Goal: Task Accomplishment & Management: Manage account settings

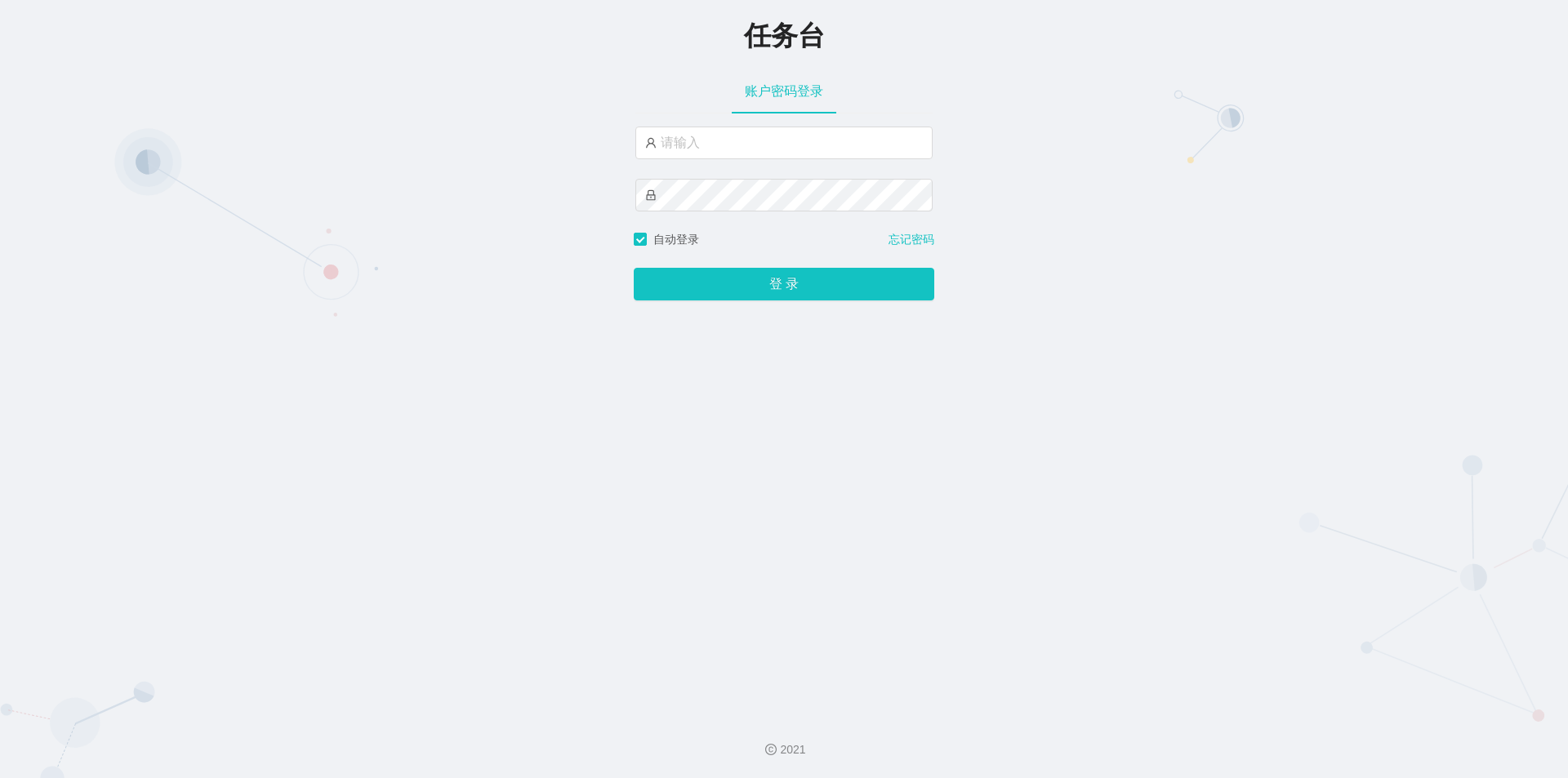
click at [765, 137] on input "text" at bounding box center [784, 143] width 297 height 32
type input "jishu"
click at [719, 279] on button "登 录" at bounding box center [784, 284] width 301 height 32
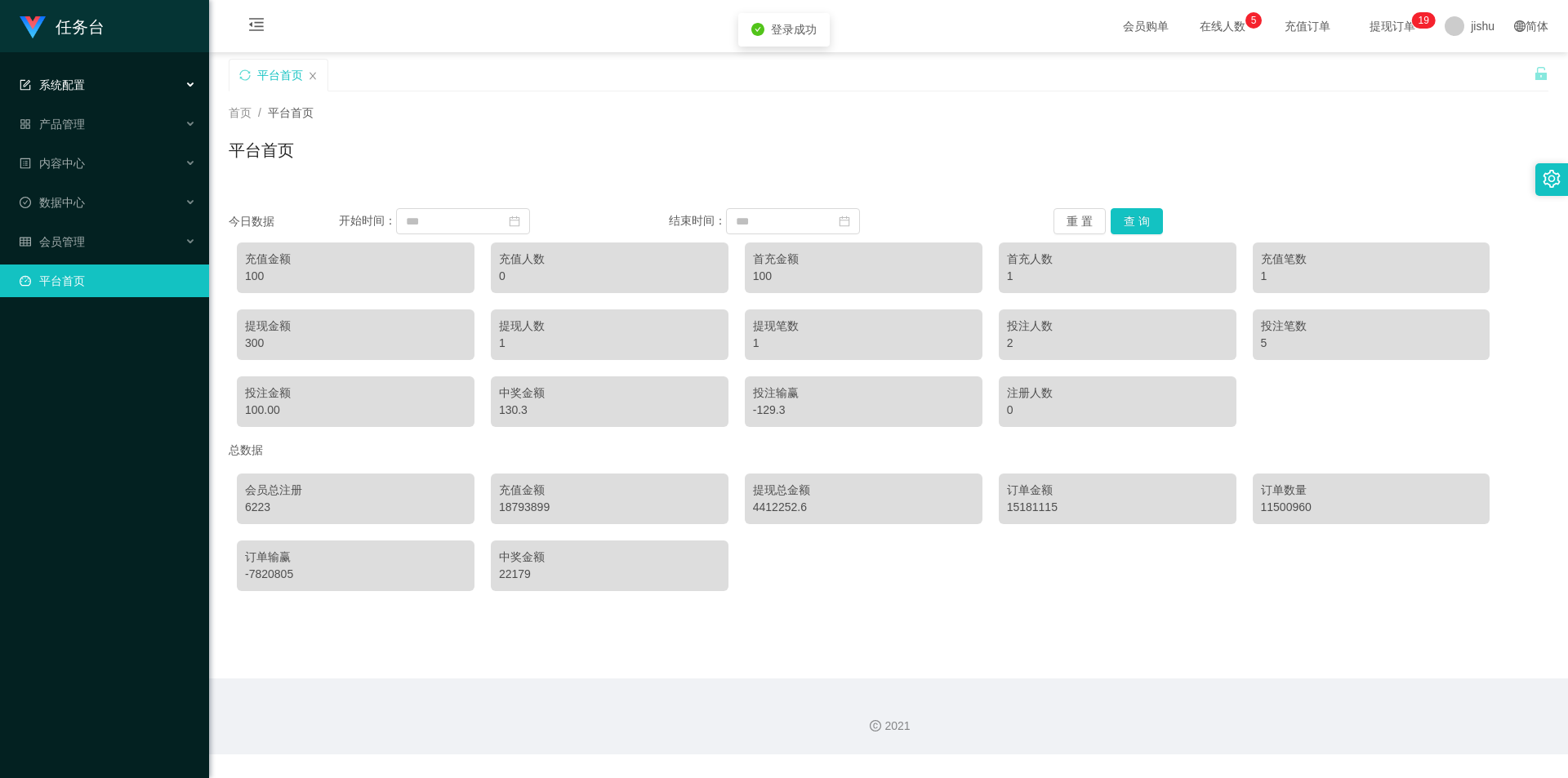
click at [102, 81] on div "系统配置" at bounding box center [104, 84] width 209 height 32
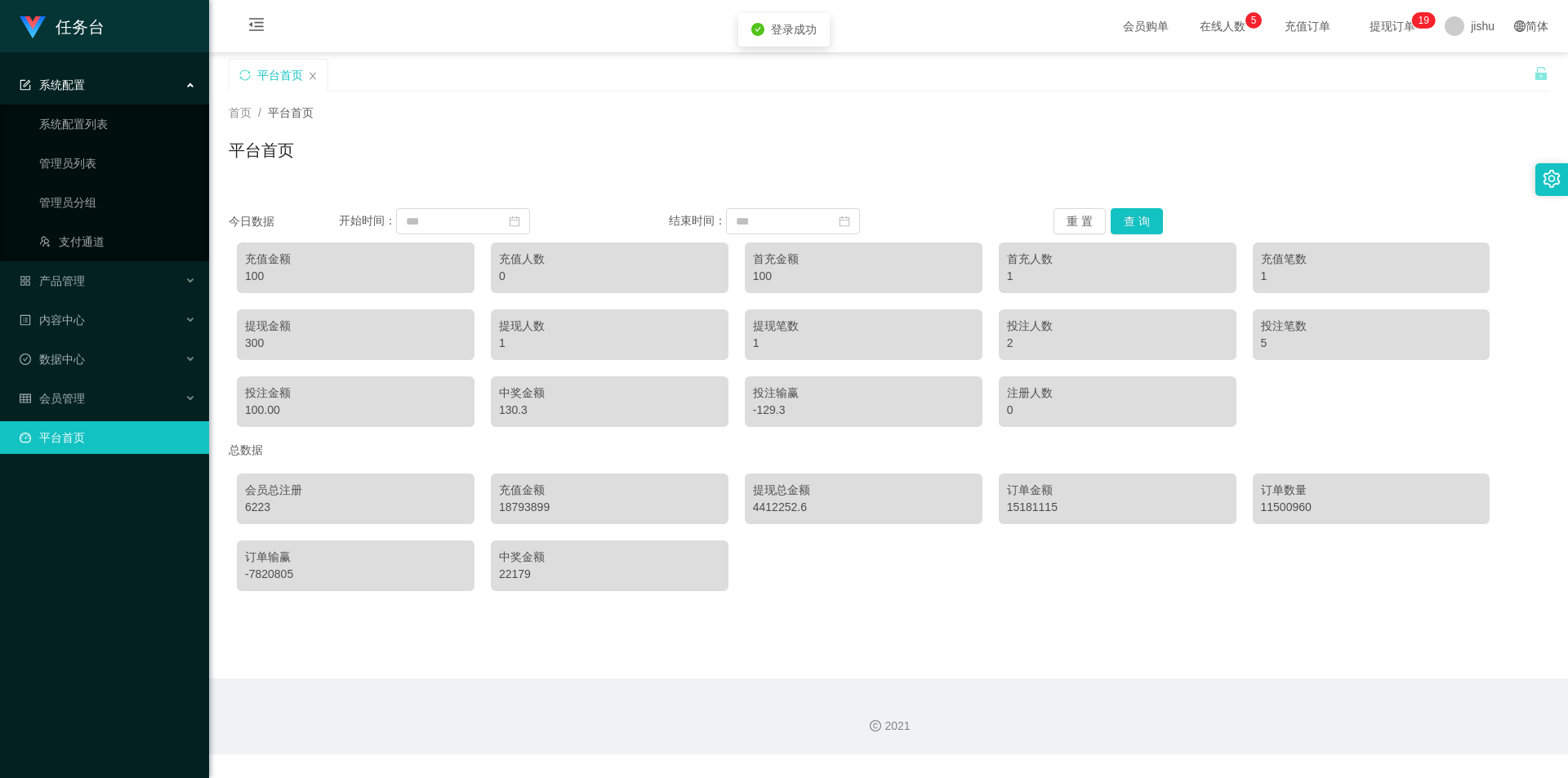
click at [92, 87] on div "系统配置" at bounding box center [104, 84] width 209 height 32
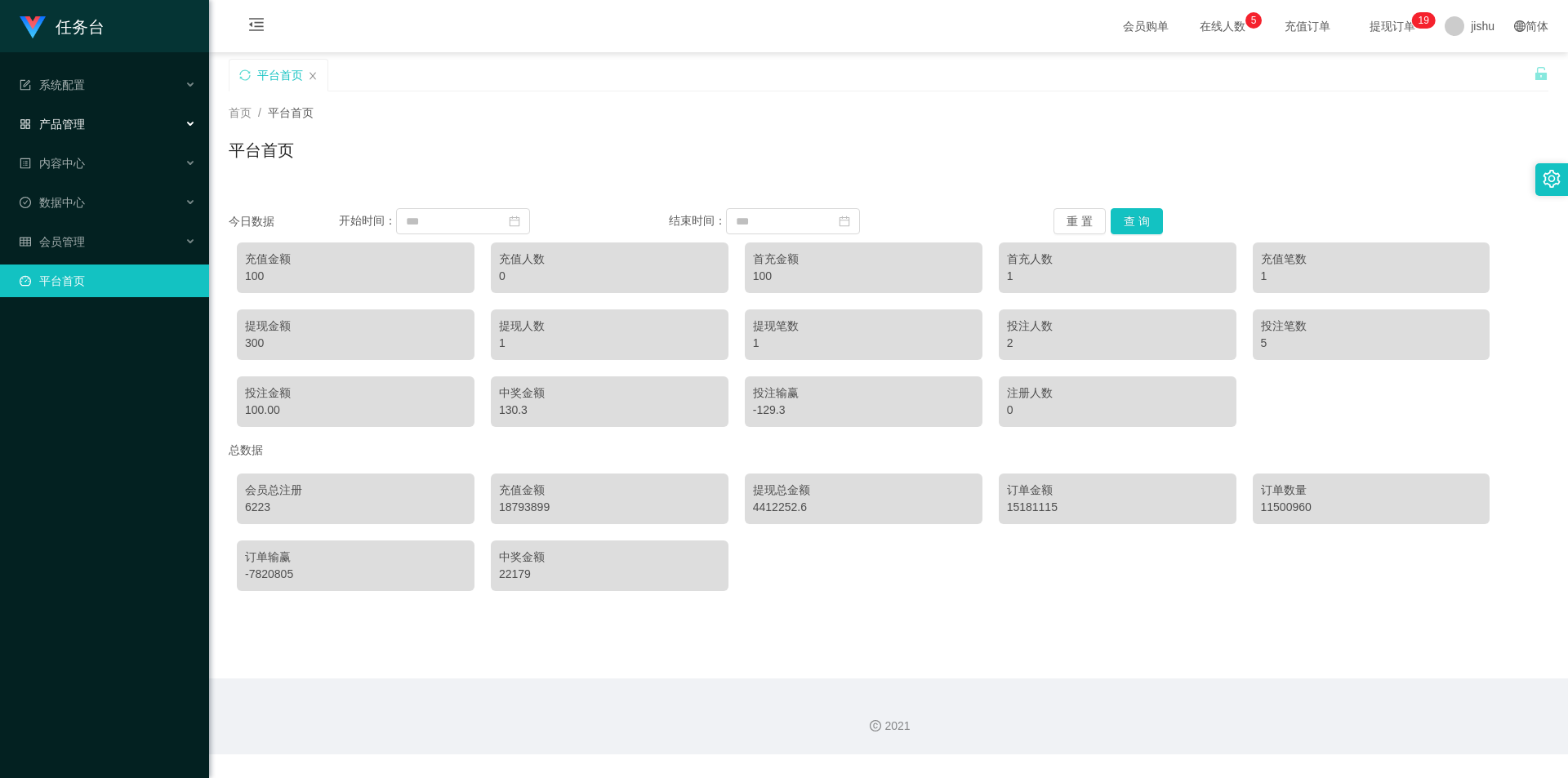
click at [89, 129] on div "产品管理" at bounding box center [104, 124] width 209 height 32
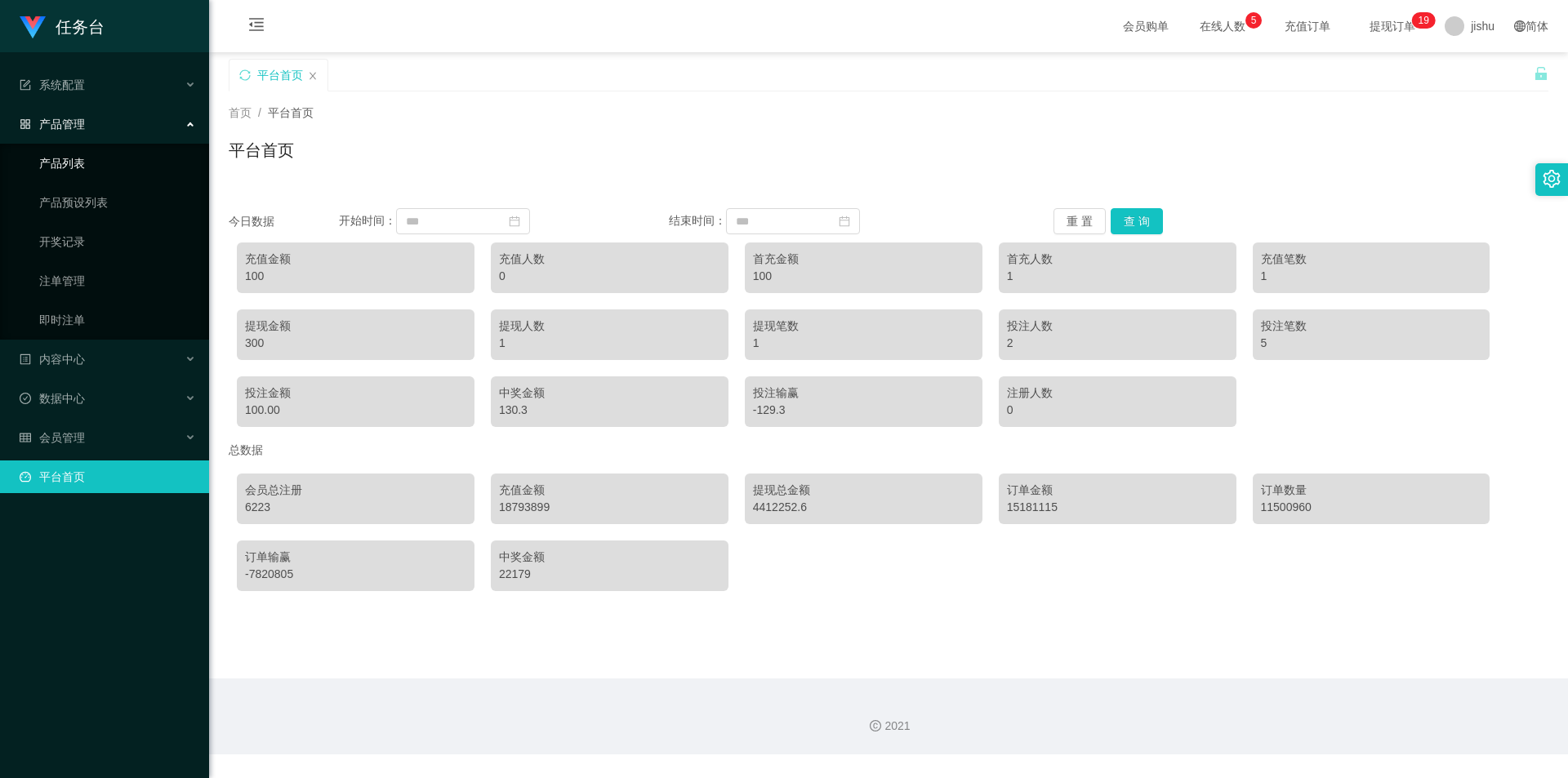
click at [87, 167] on link "产品列表" at bounding box center [118, 163] width 157 height 32
